Goal: Check status: Check status

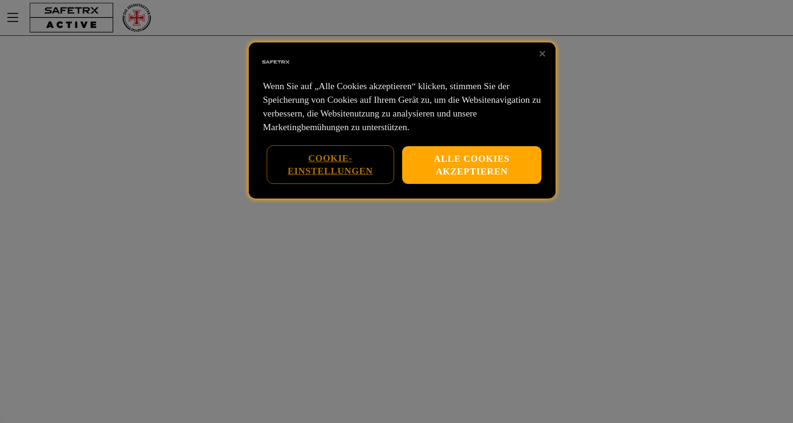
click at [335, 162] on button "Cookie-Einstellungen" at bounding box center [331, 164] width 126 height 37
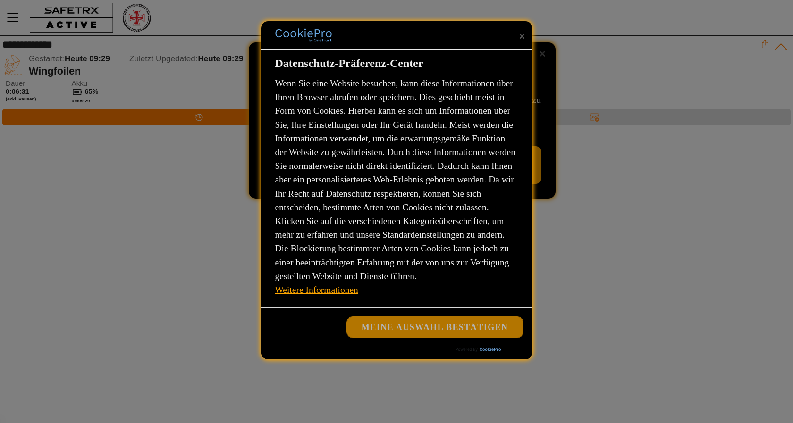
click at [385, 327] on button "Meine Auswahl bestätigen" at bounding box center [435, 327] width 176 height 21
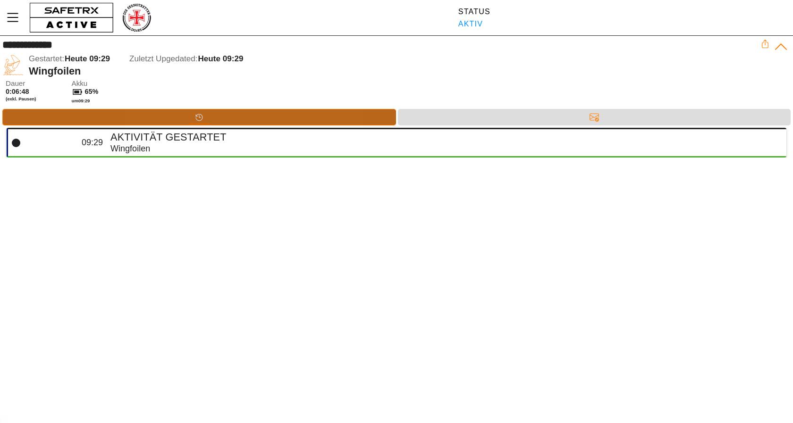
click at [117, 119] on div "Timeline" at bounding box center [199, 117] width 394 height 17
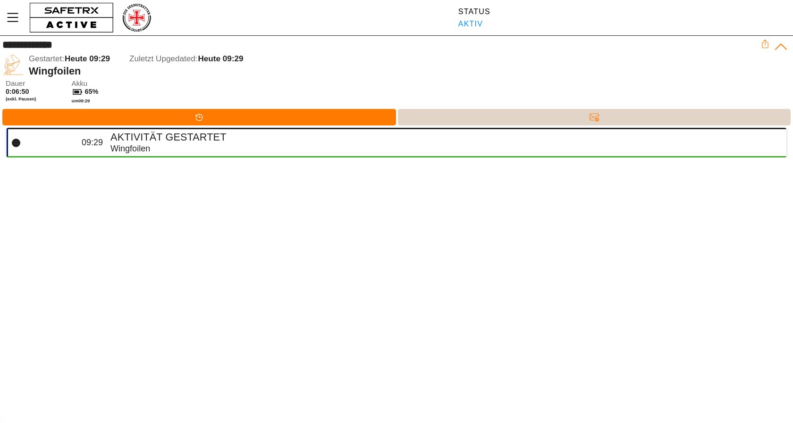
click at [446, 111] on div "Nachrichten" at bounding box center [594, 117] width 393 height 17
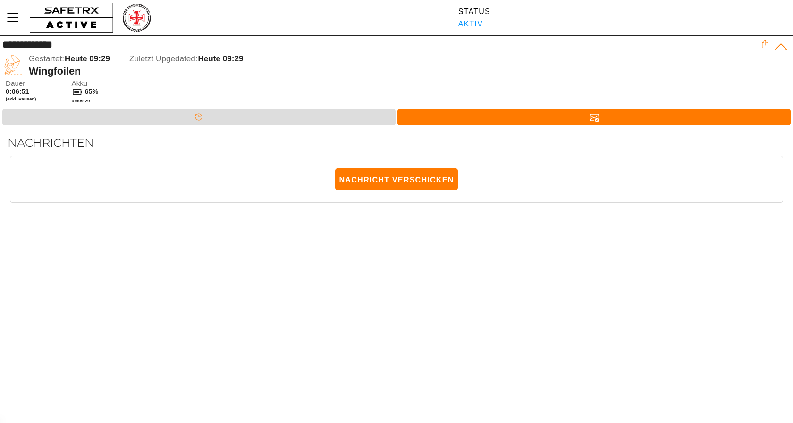
click at [229, 106] on div "[PERSON_NAME] 0:06:51 (exkl. Pausen) Akku 65% um 09:29" at bounding box center [398, 94] width 785 height 29
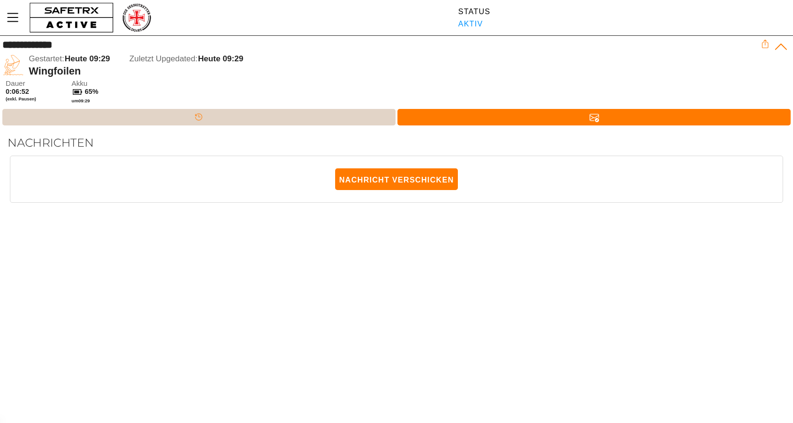
click at [222, 119] on div "Timeline" at bounding box center [198, 117] width 393 height 17
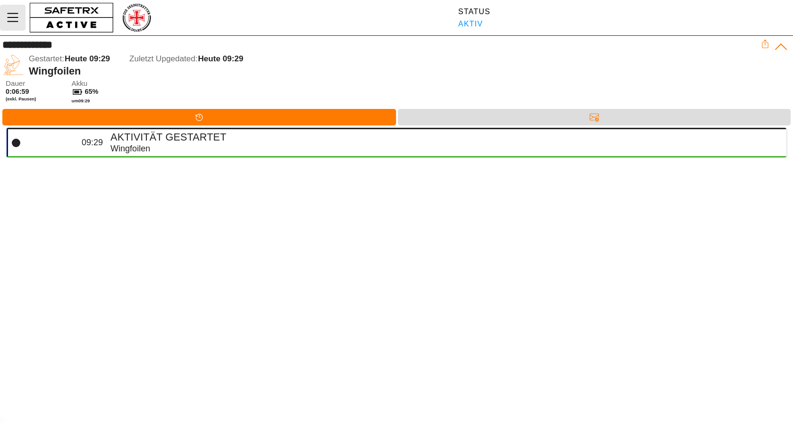
click at [11, 20] on icon "MenÜ" at bounding box center [13, 17] width 16 height 16
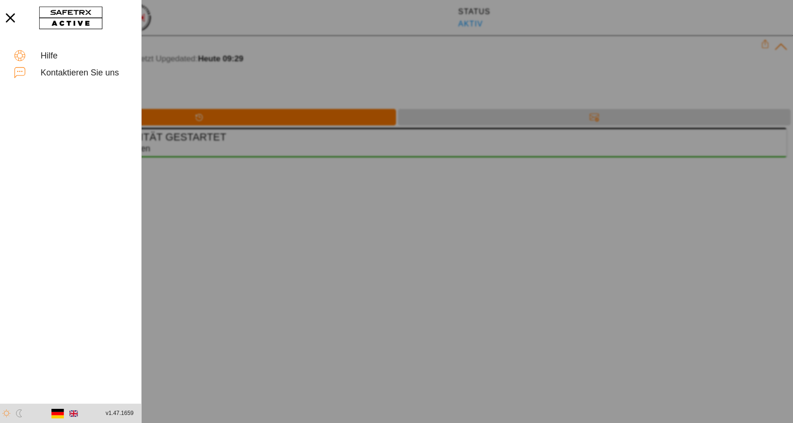
click at [11, 20] on icon "button" at bounding box center [10, 18] width 21 height 21
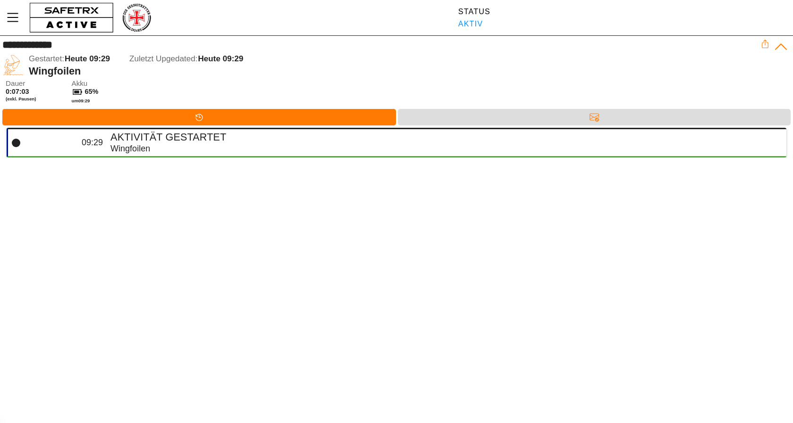
click at [197, 290] on div "**********" at bounding box center [396, 211] width 793 height 423
click at [135, 150] on div "Wingfoilen" at bounding box center [444, 149] width 669 height 11
click at [146, 133] on h4 "Aktivität gestartet" at bounding box center [444, 137] width 669 height 12
click at [13, 143] on icon at bounding box center [16, 143] width 8 height 8
click at [131, 149] on div "Wingfoilen" at bounding box center [444, 149] width 669 height 11
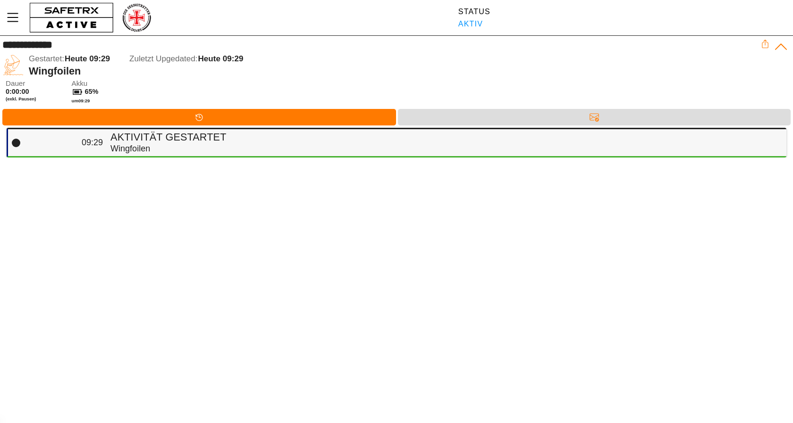
click at [150, 132] on h4 "Aktivität gestartet" at bounding box center [444, 137] width 669 height 12
click at [130, 237] on div "**********" at bounding box center [396, 211] width 793 height 423
click at [780, 48] on icon at bounding box center [781, 47] width 15 height 15
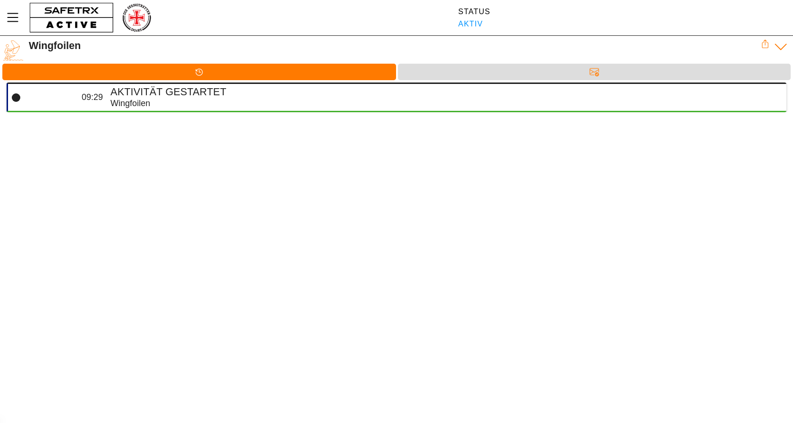
click at [775, 48] on icon at bounding box center [781, 47] width 12 height 6
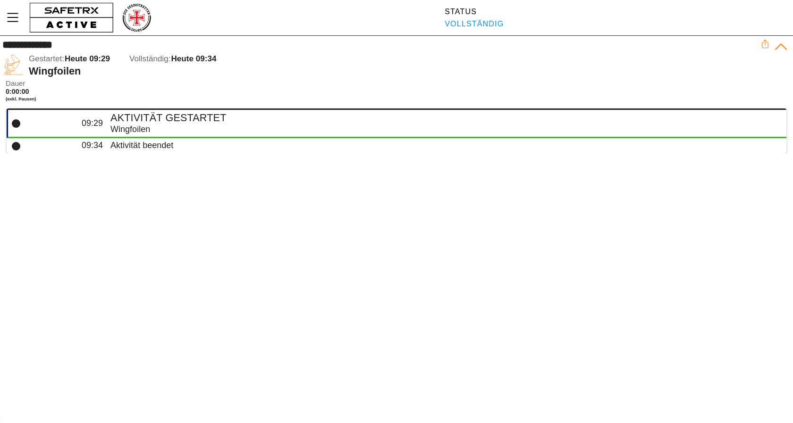
click at [779, 44] on icon at bounding box center [781, 47] width 15 height 15
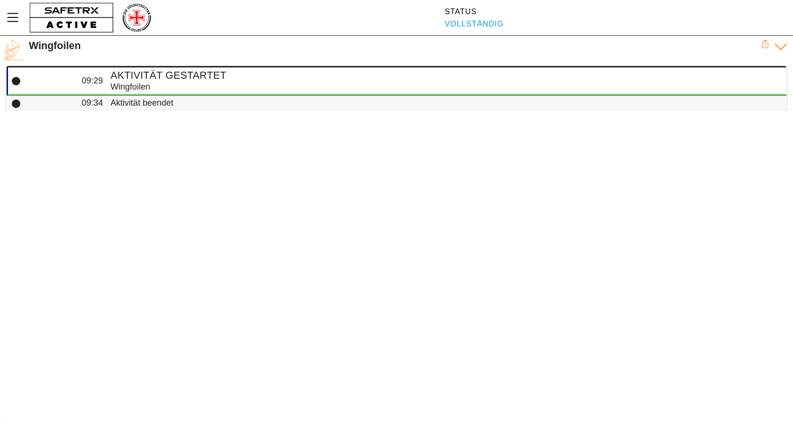
click at [143, 107] on div "Aktivität beendet" at bounding box center [444, 103] width 669 height 11
